Goal: Find contact information: Find contact information

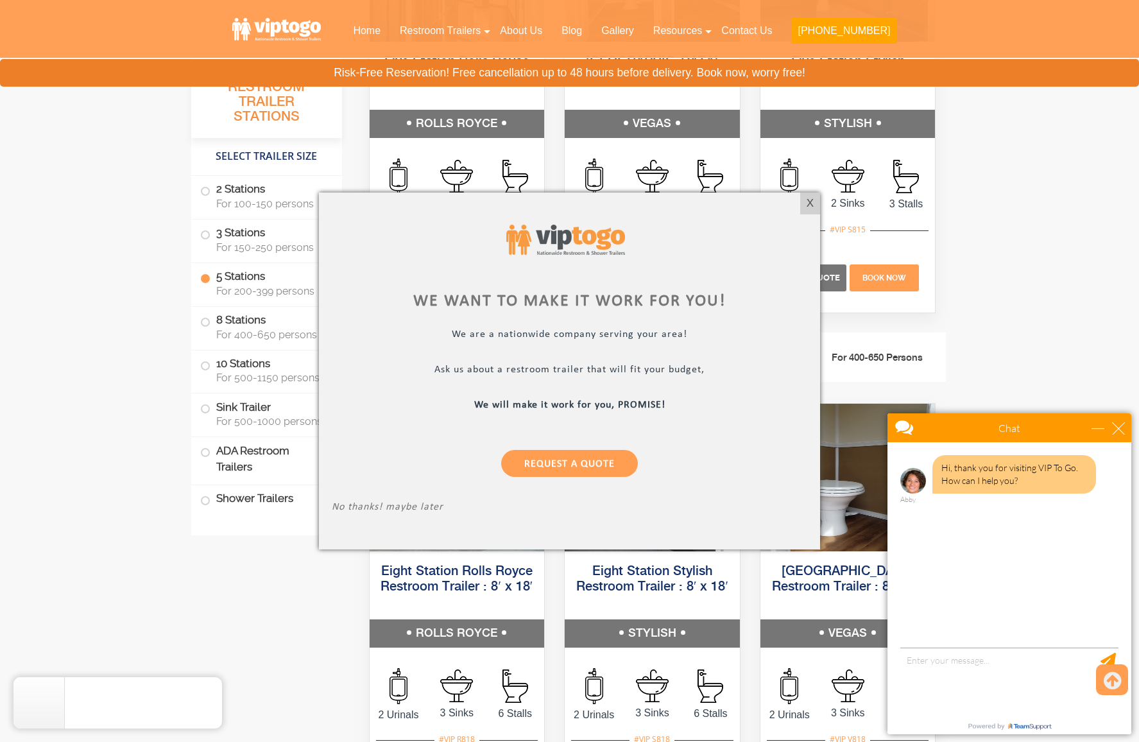
scroll to position [2226, 0]
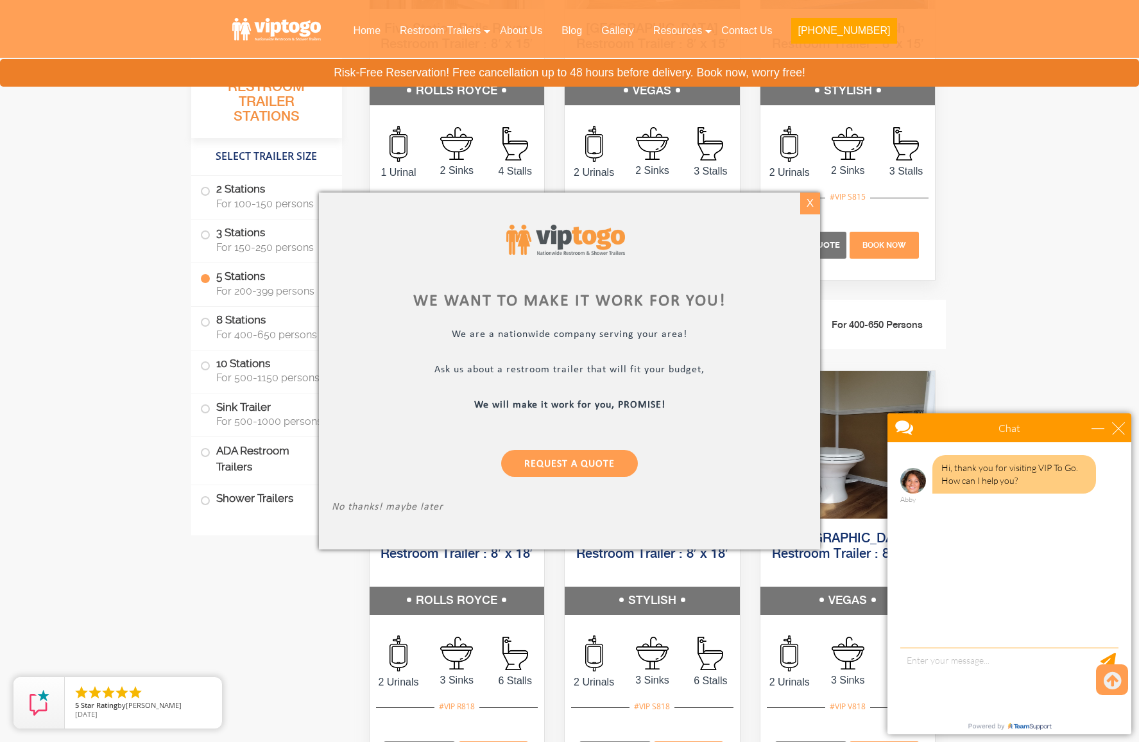
click at [808, 201] on div "X" at bounding box center [810, 203] width 20 height 22
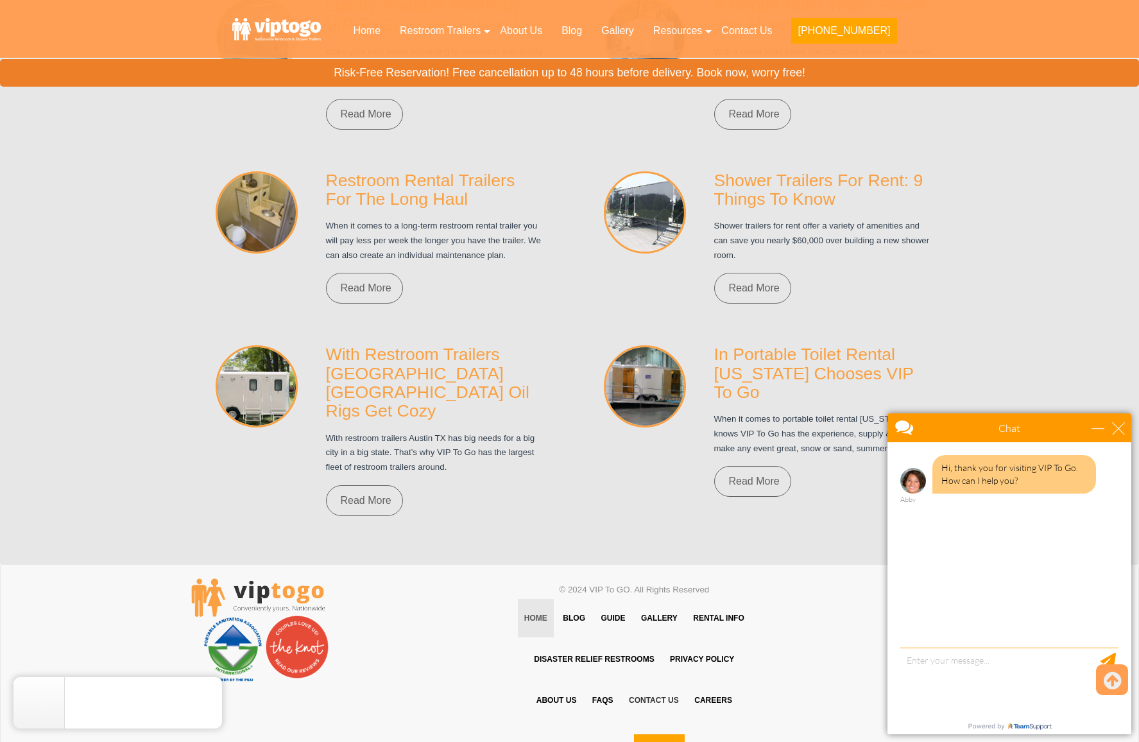
scroll to position [9223, 0]
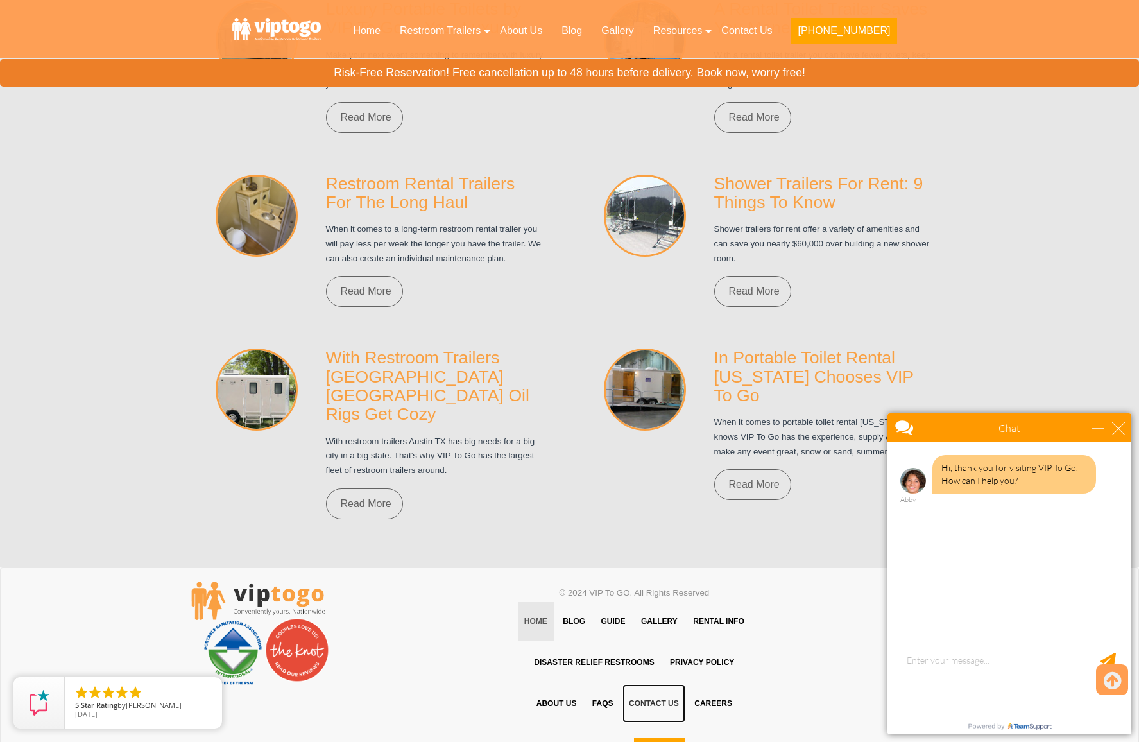
click at [655, 684] on link "Contact Us" at bounding box center [653, 703] width 63 height 38
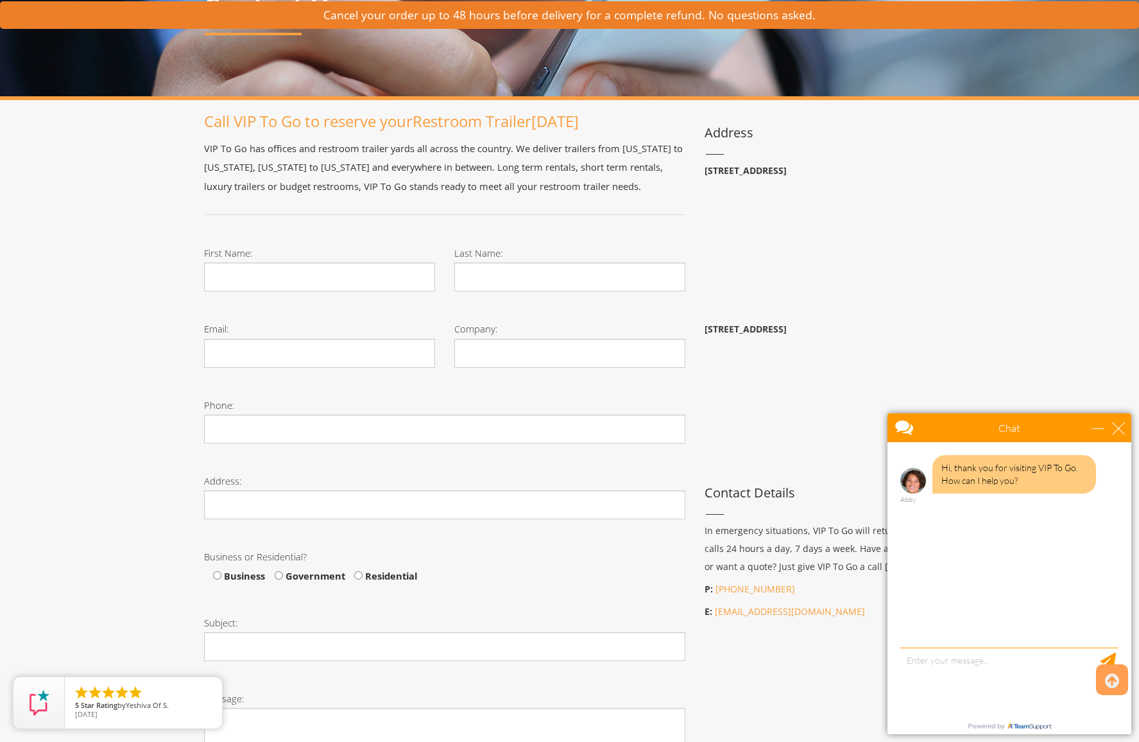
scroll to position [244, 0]
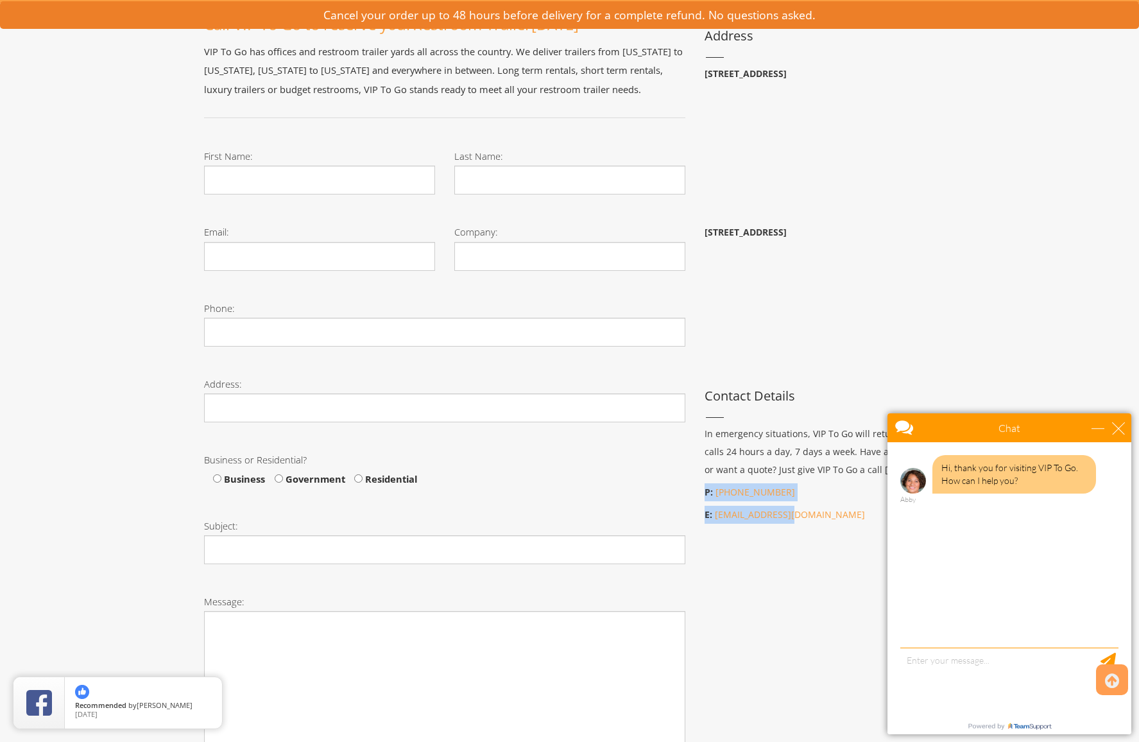
drag, startPoint x: 799, startPoint y: 513, endPoint x: 704, endPoint y: 486, distance: 98.9
click at [704, 486] on div "Address [STREET_ADDRESS] [STREET_ADDRESS] Contact Details In emergency situatio…" at bounding box center [820, 272] width 250 height 512
copy div "P: [PHONE_NUMBER] E: [EMAIL_ADDRESS][DOMAIN_NAME]"
